Goal: Task Accomplishment & Management: Use online tool/utility

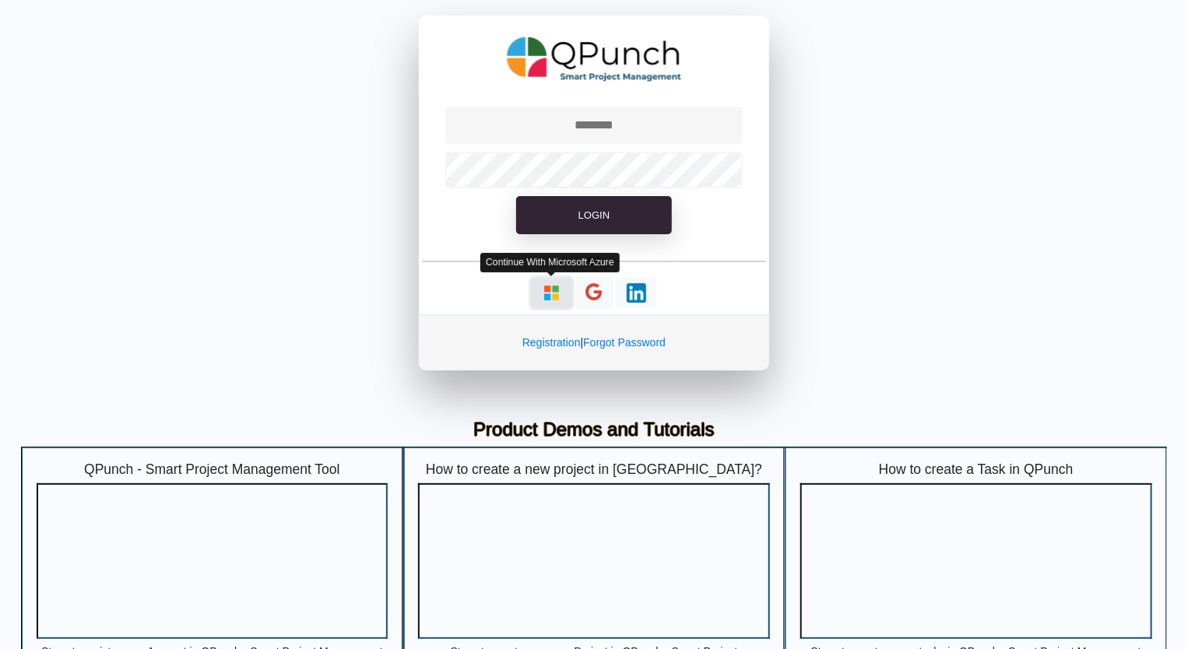
click at [553, 295] on img "button" at bounding box center [551, 292] width 19 height 19
type input "**********"
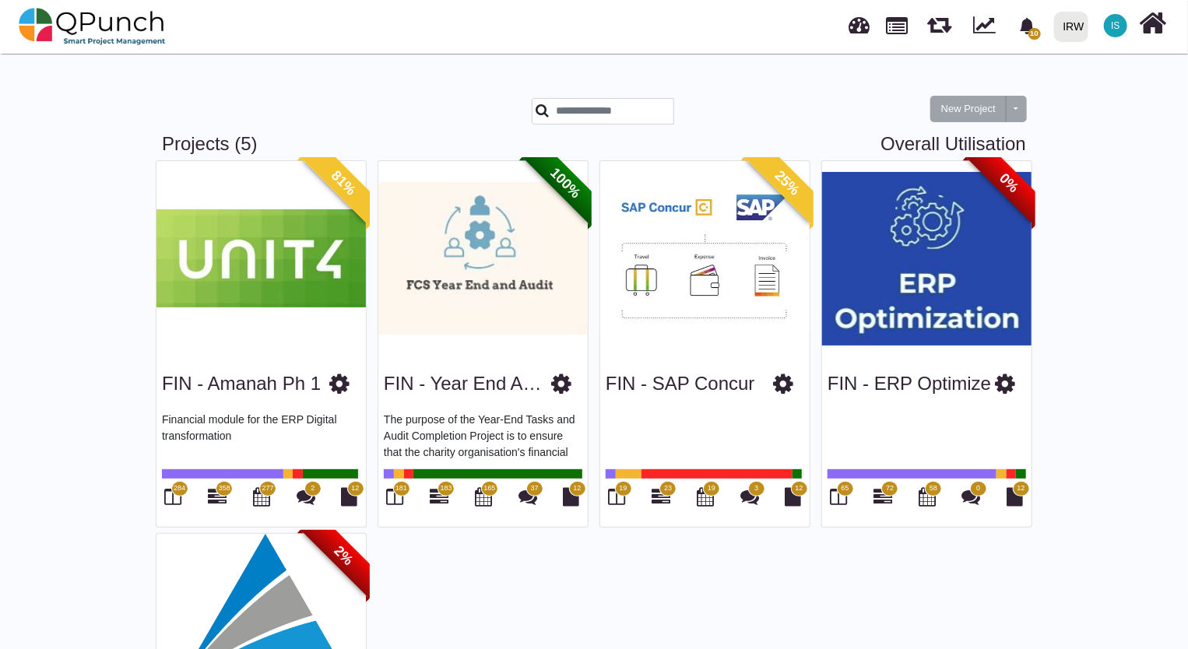
click at [275, 246] on img at bounding box center [260, 258] width 209 height 195
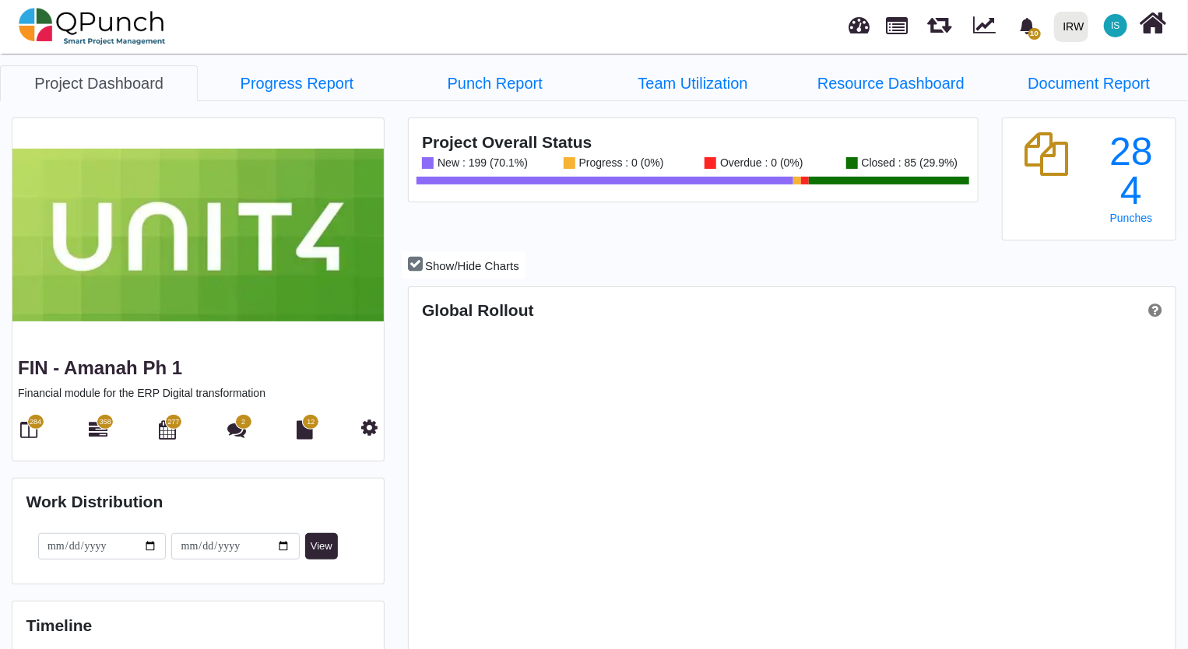
scroll to position [243, 254]
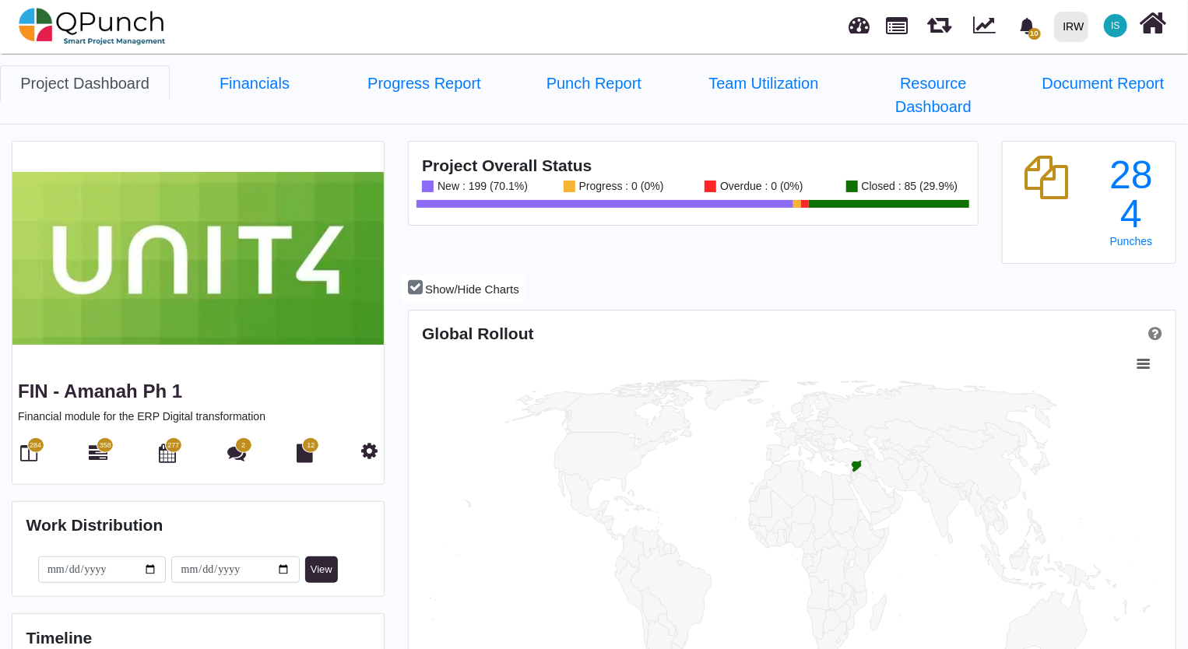
click at [28, 437] on span "284" at bounding box center [35, 445] width 17 height 16
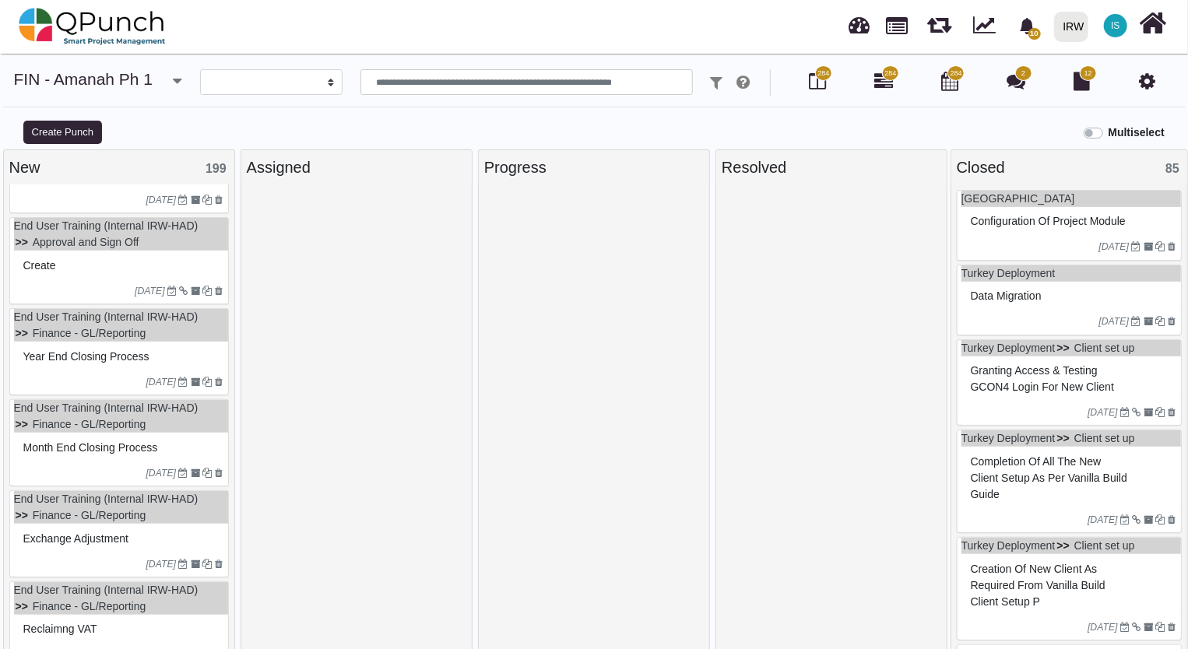
scroll to position [234, 0]
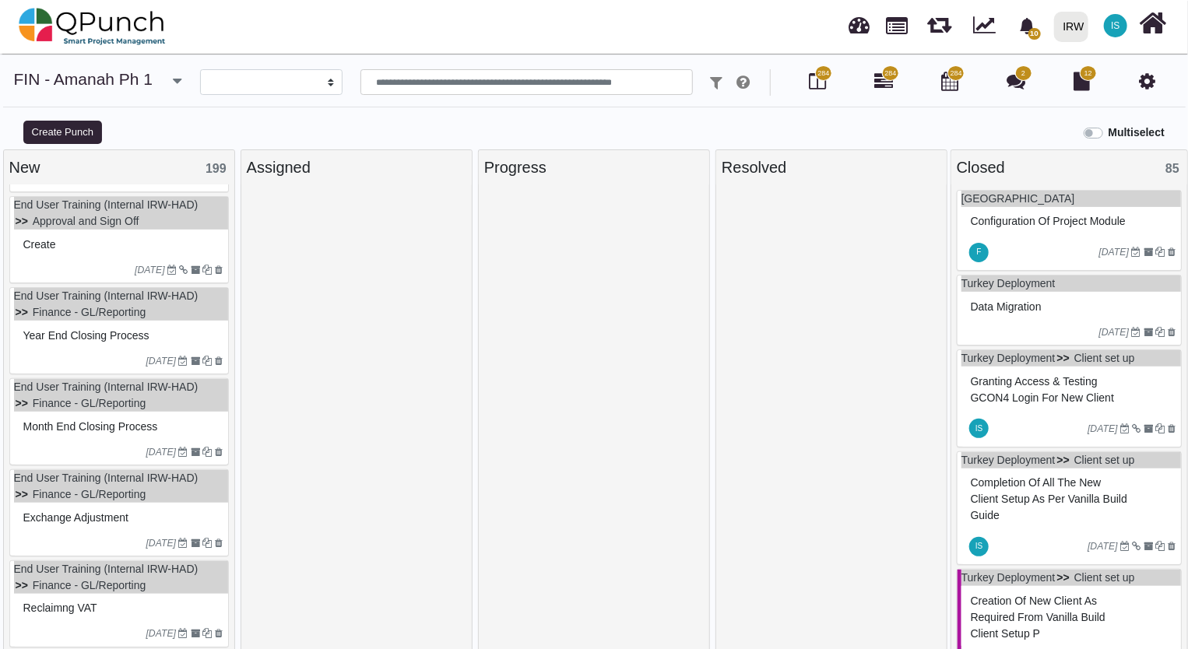
select select
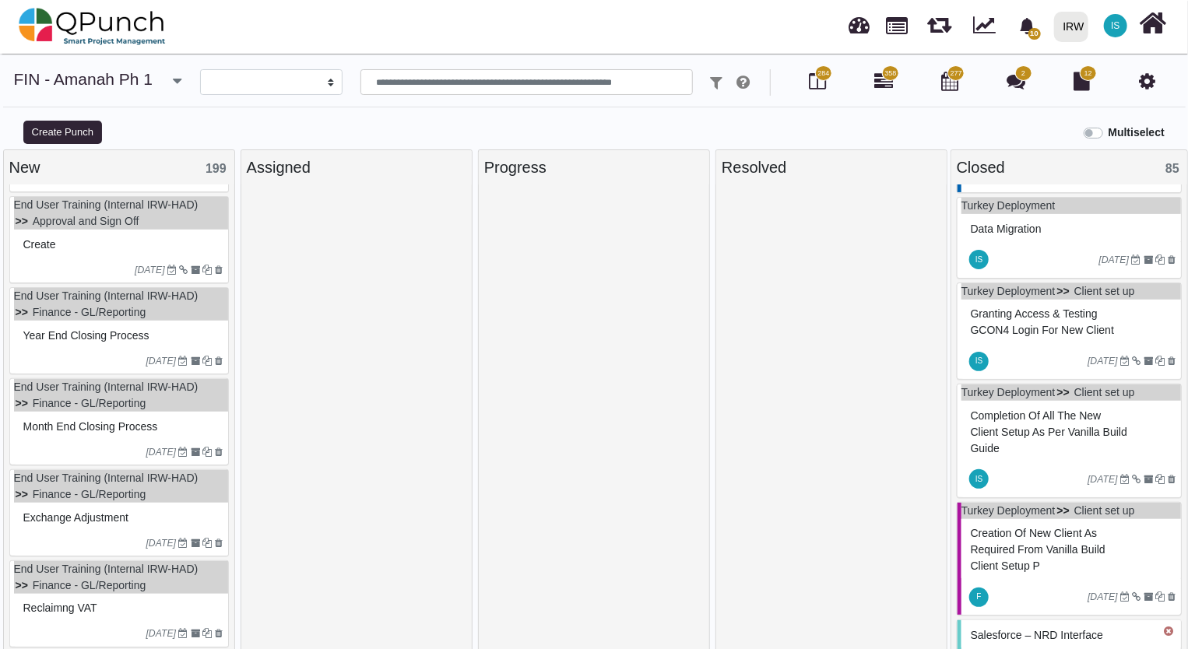
scroll to position [10, 0]
click at [665, 292] on div at bounding box center [593, 423] width 219 height 466
drag, startPoint x: 1092, startPoint y: 129, endPoint x: 1105, endPoint y: 129, distance: 13.2
click at [1105, 129] on div "Multiselect" at bounding box center [1123, 131] width 81 height 20
click at [1108, 132] on label "Multiselect" at bounding box center [1136, 133] width 56 height 16
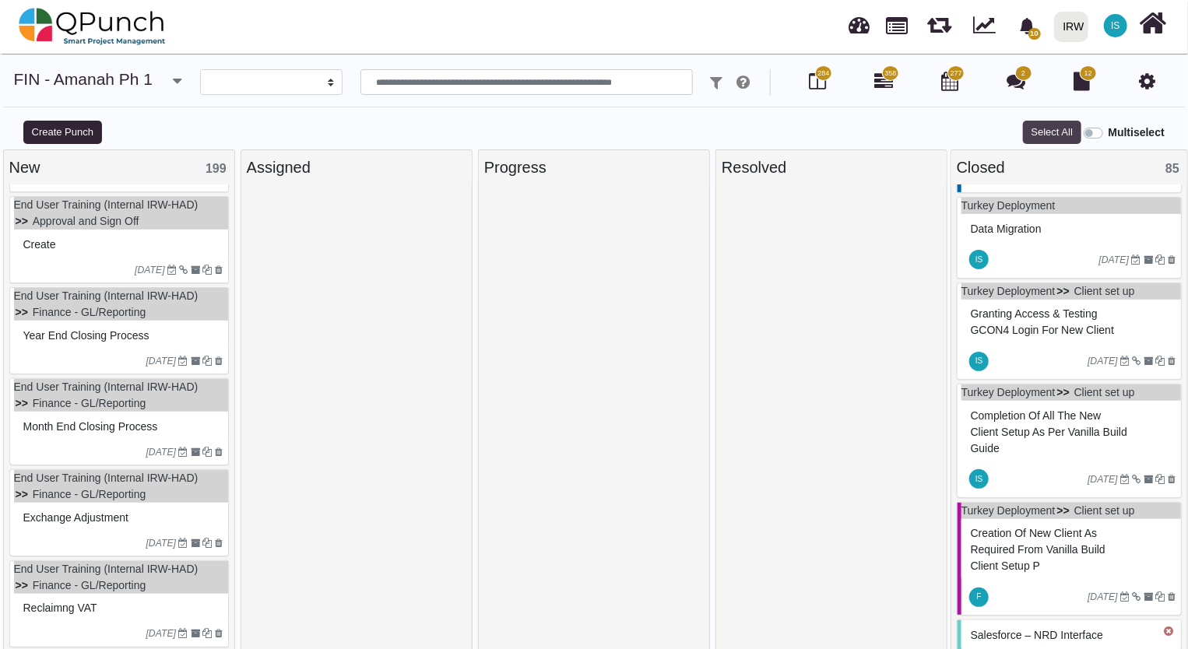
drag, startPoint x: 189, startPoint y: 219, endPoint x: 1054, endPoint y: 135, distance: 868.8
click at [1054, 135] on button "Select All" at bounding box center [1052, 132] width 58 height 23
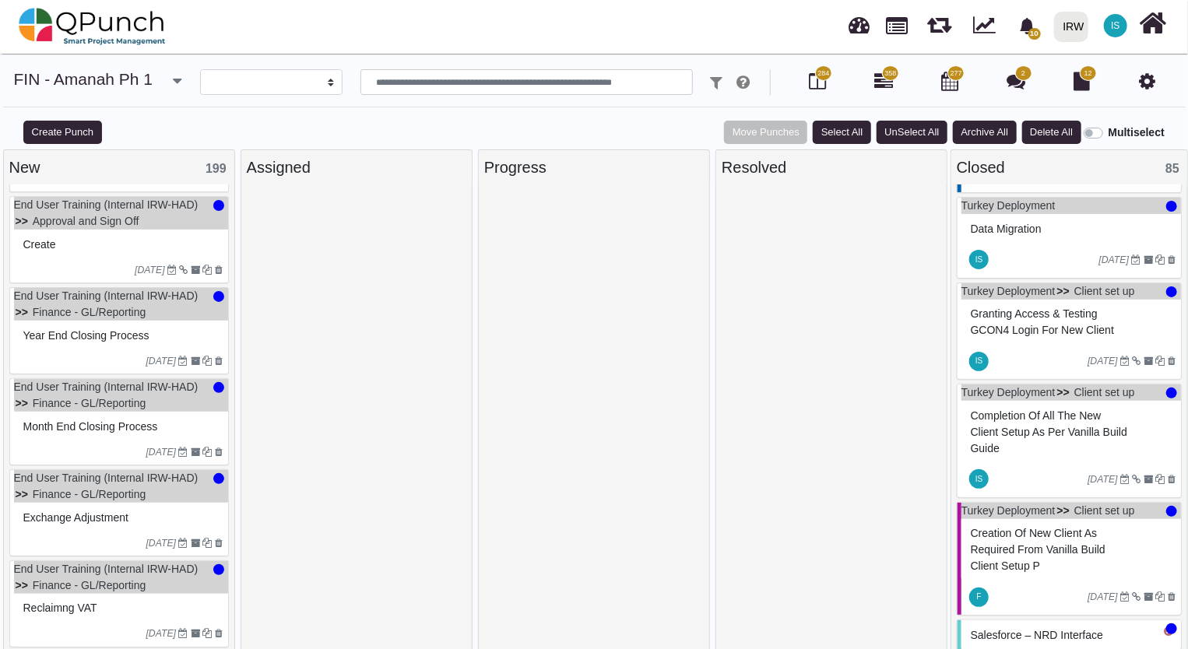
click at [1108, 133] on label "Multiselect" at bounding box center [1136, 133] width 56 height 16
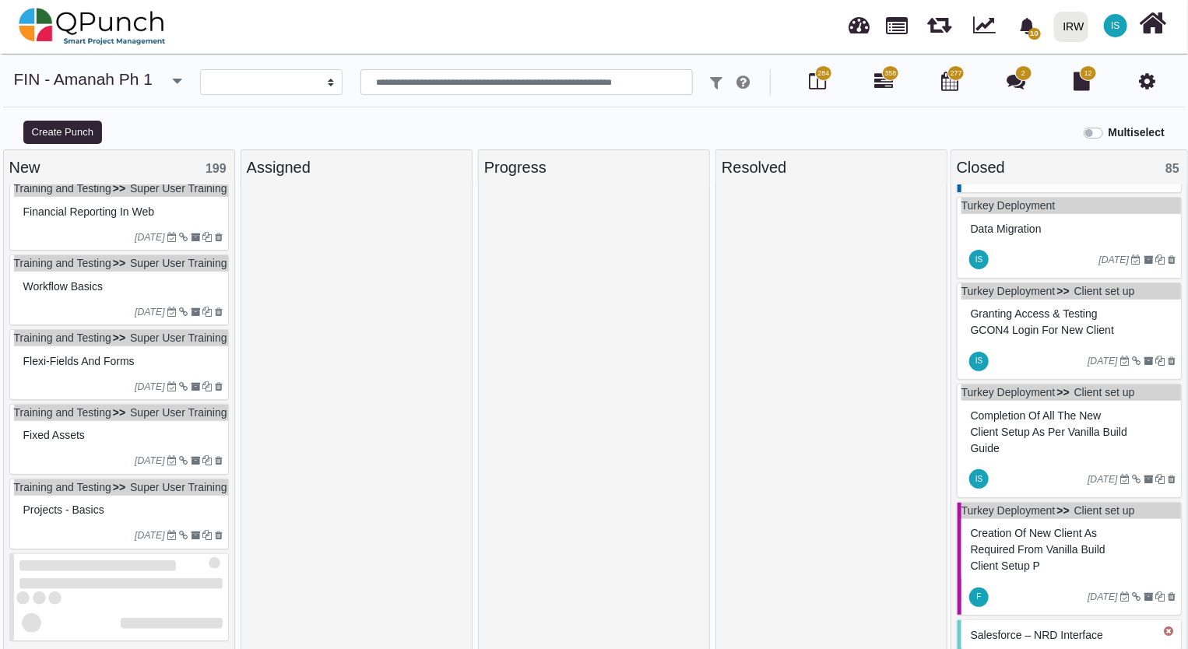
scroll to position [1870, 0]
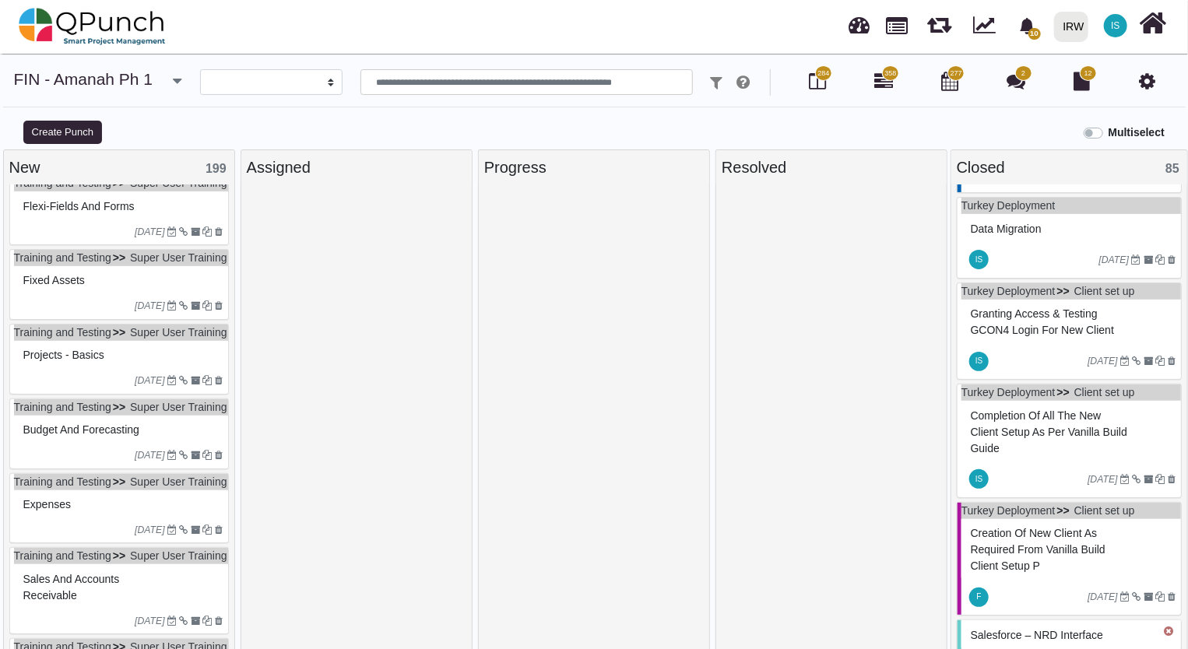
click at [68, 361] on span "Projects - Basics" at bounding box center [63, 355] width 81 height 12
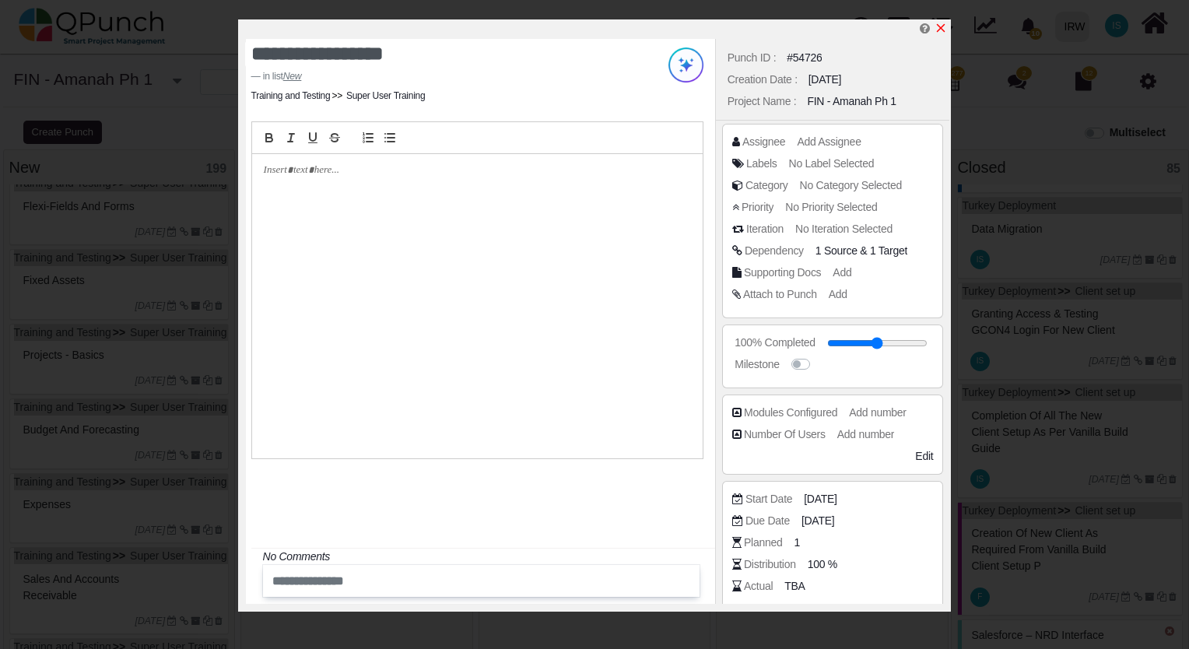
click at [943, 30] on icon "x" at bounding box center [941, 28] width 12 height 12
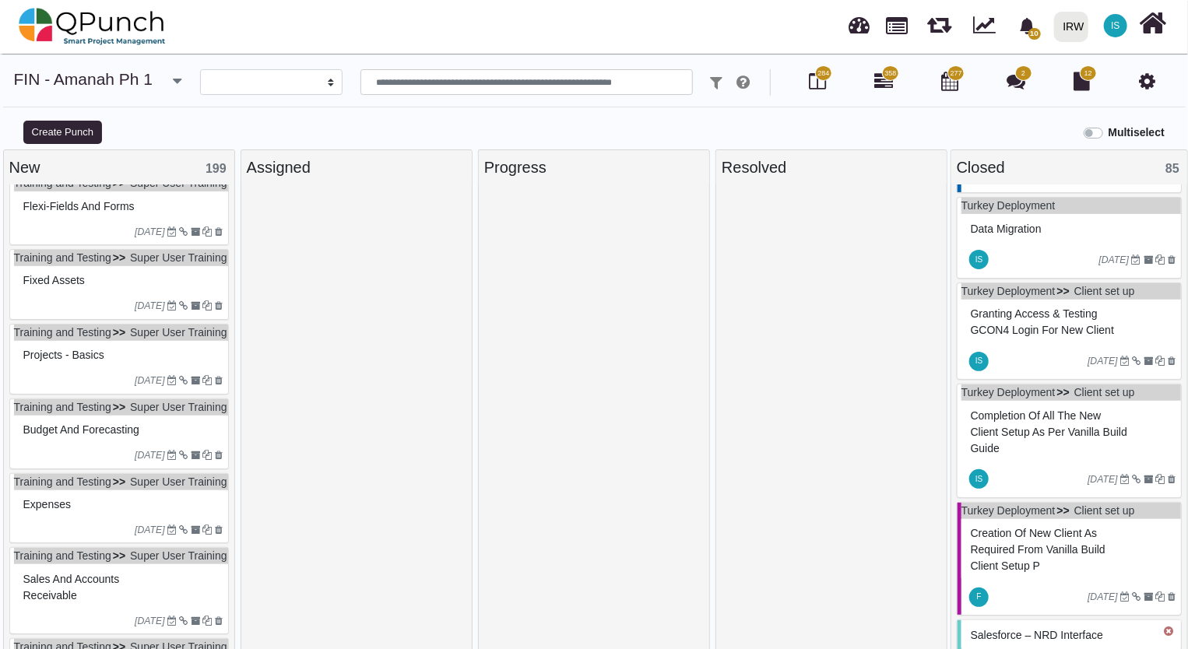
click at [109, 367] on div "Projects - Basics" at bounding box center [120, 355] width 203 height 24
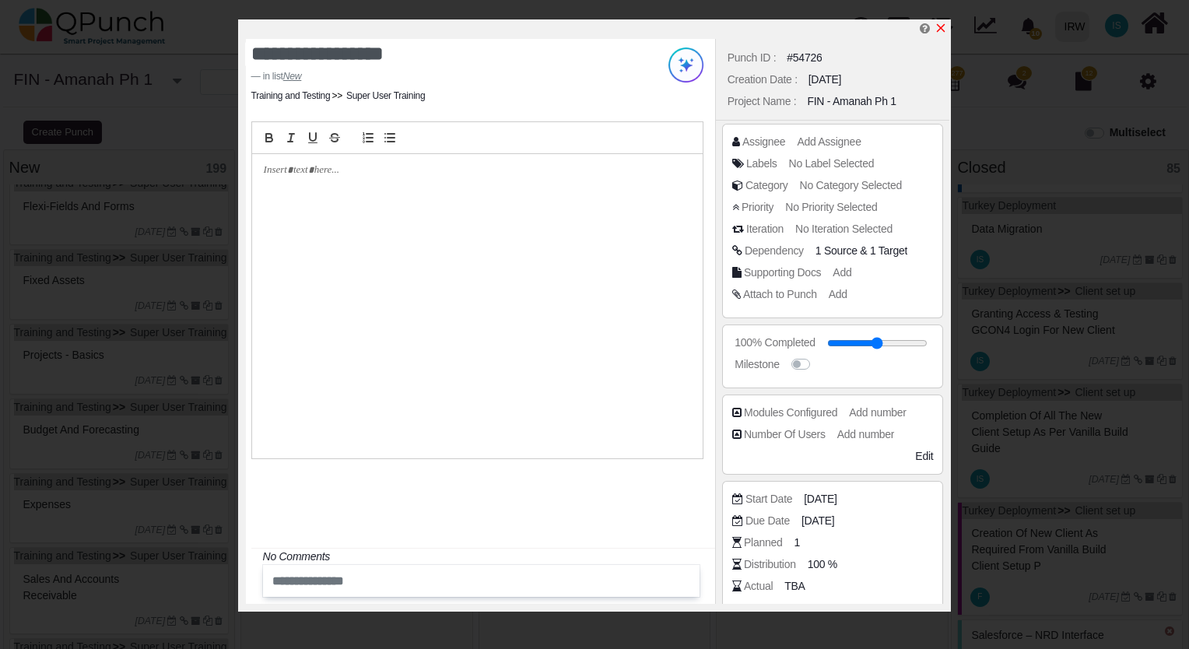
click at [945, 27] on icon "x" at bounding box center [941, 28] width 12 height 12
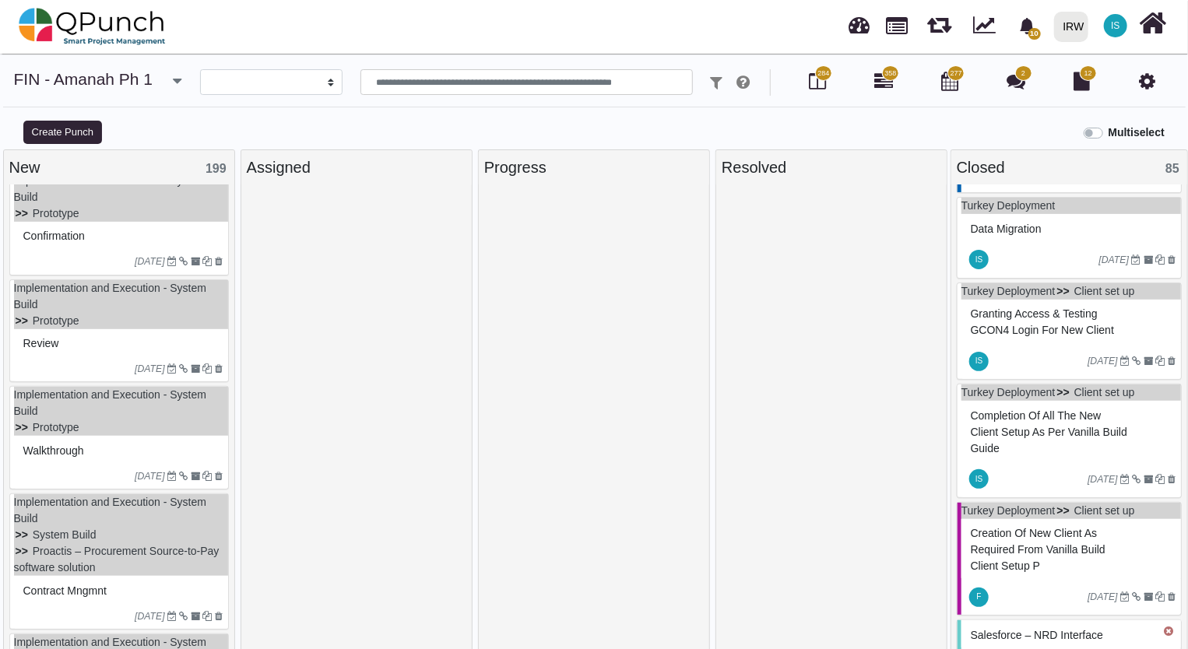
scroll to position [2414, 0]
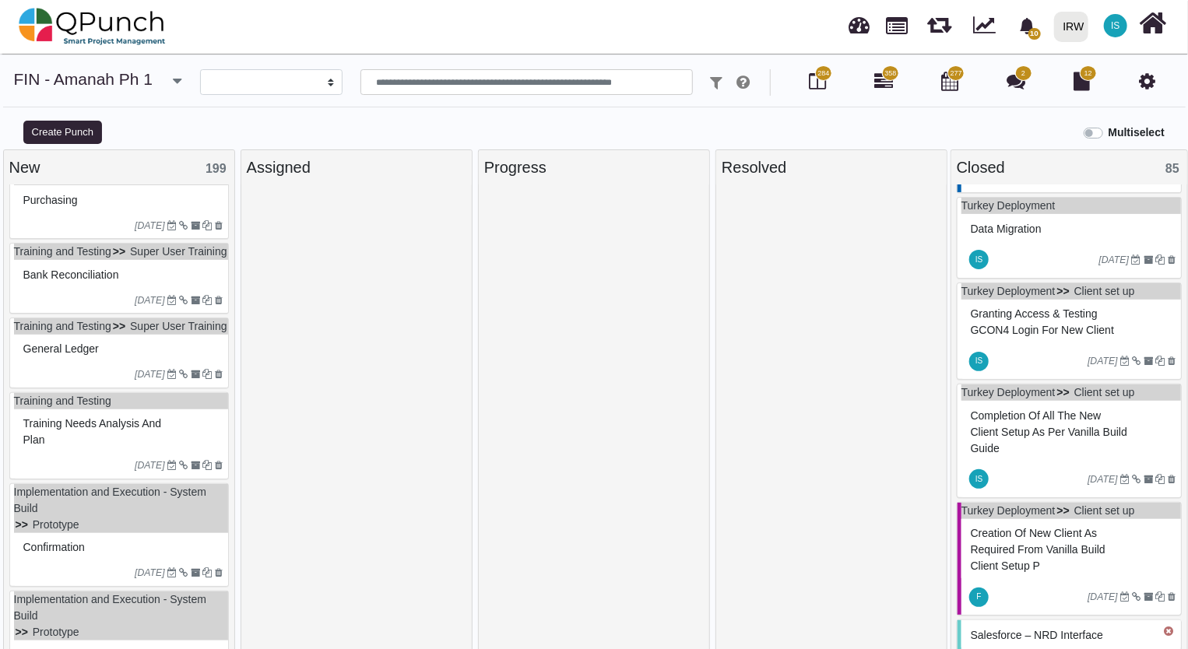
click at [99, 132] on span "Accounts Payable" at bounding box center [66, 125] width 87 height 12
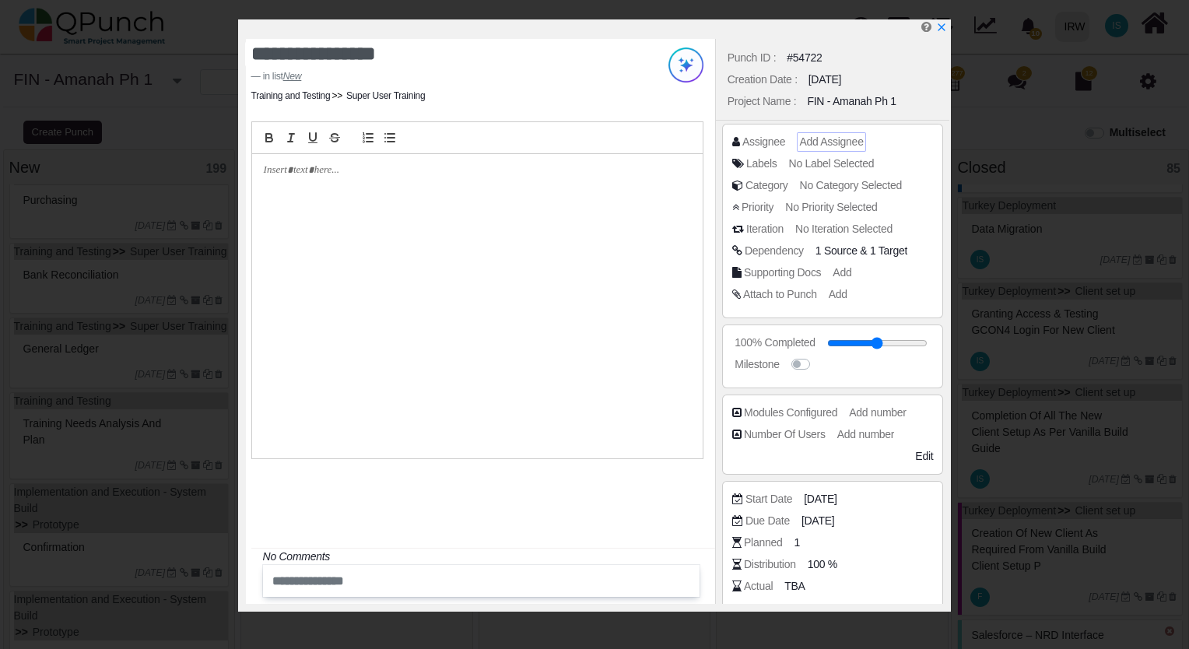
click at [817, 142] on span "Add Assignee" at bounding box center [831, 141] width 64 height 12
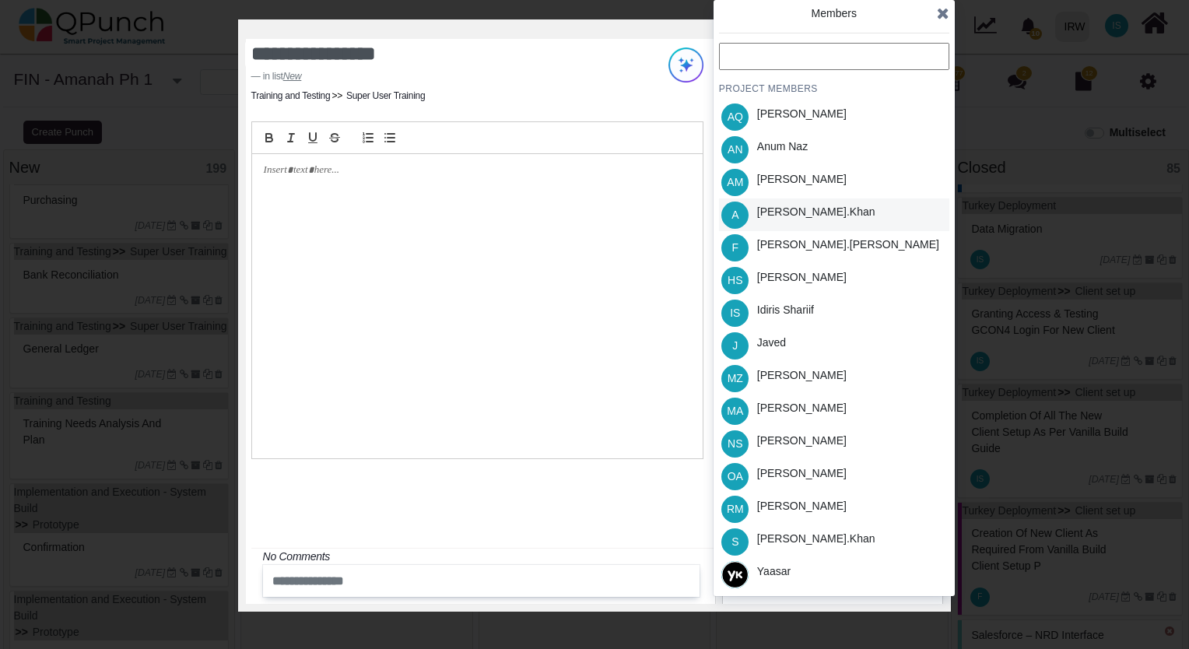
click at [802, 219] on div "[PERSON_NAME].khan" at bounding box center [816, 212] width 118 height 16
click at [940, 20] on icon at bounding box center [943, 13] width 12 height 16
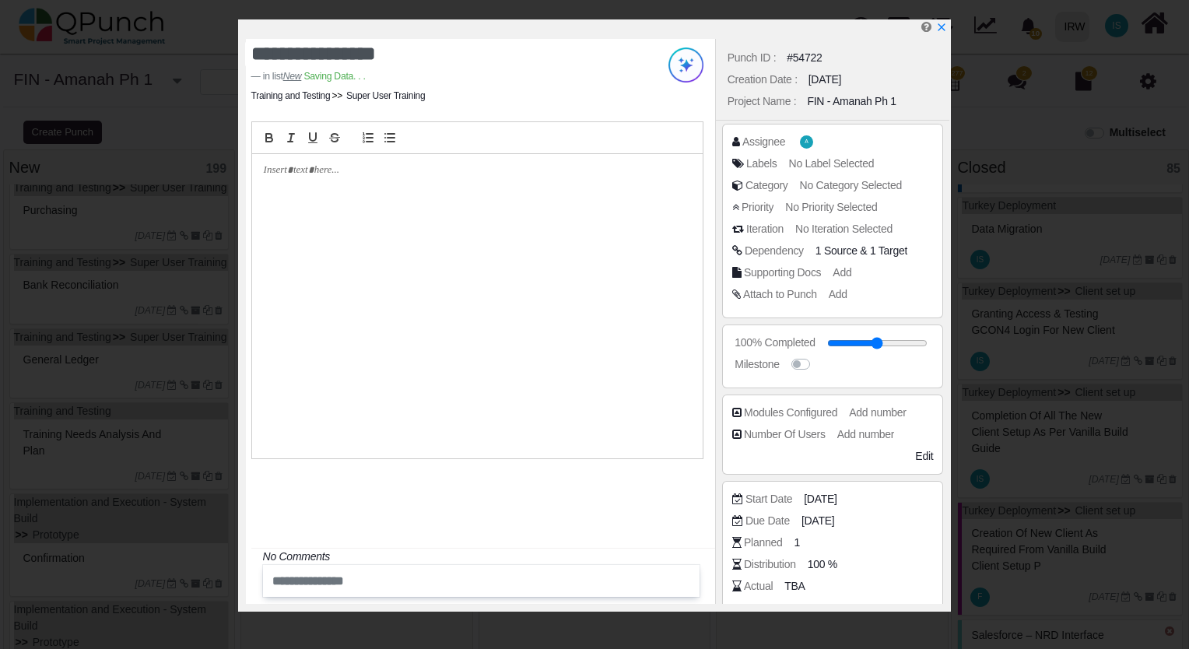
click at [771, 150] on div "100% Completed" at bounding box center [764, 142] width 43 height 16
click at [822, 560] on span "100 %" at bounding box center [825, 565] width 30 height 16
drag, startPoint x: 825, startPoint y: 567, endPoint x: 841, endPoint y: 565, distance: 15.7
click at [841, 565] on input "***" at bounding box center [871, 565] width 118 height 16
type input "*"
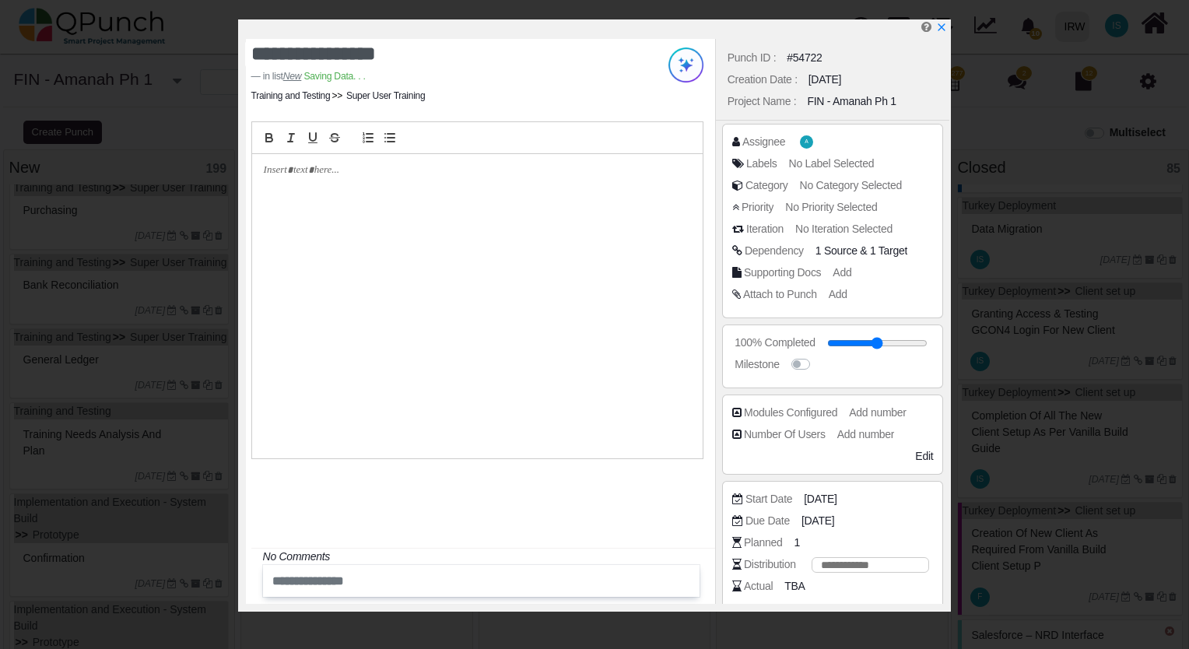
type input "**"
click at [940, 29] on icon "x" at bounding box center [941, 28] width 9 height 9
type input "**"
